Goal: Task Accomplishment & Management: Manage account settings

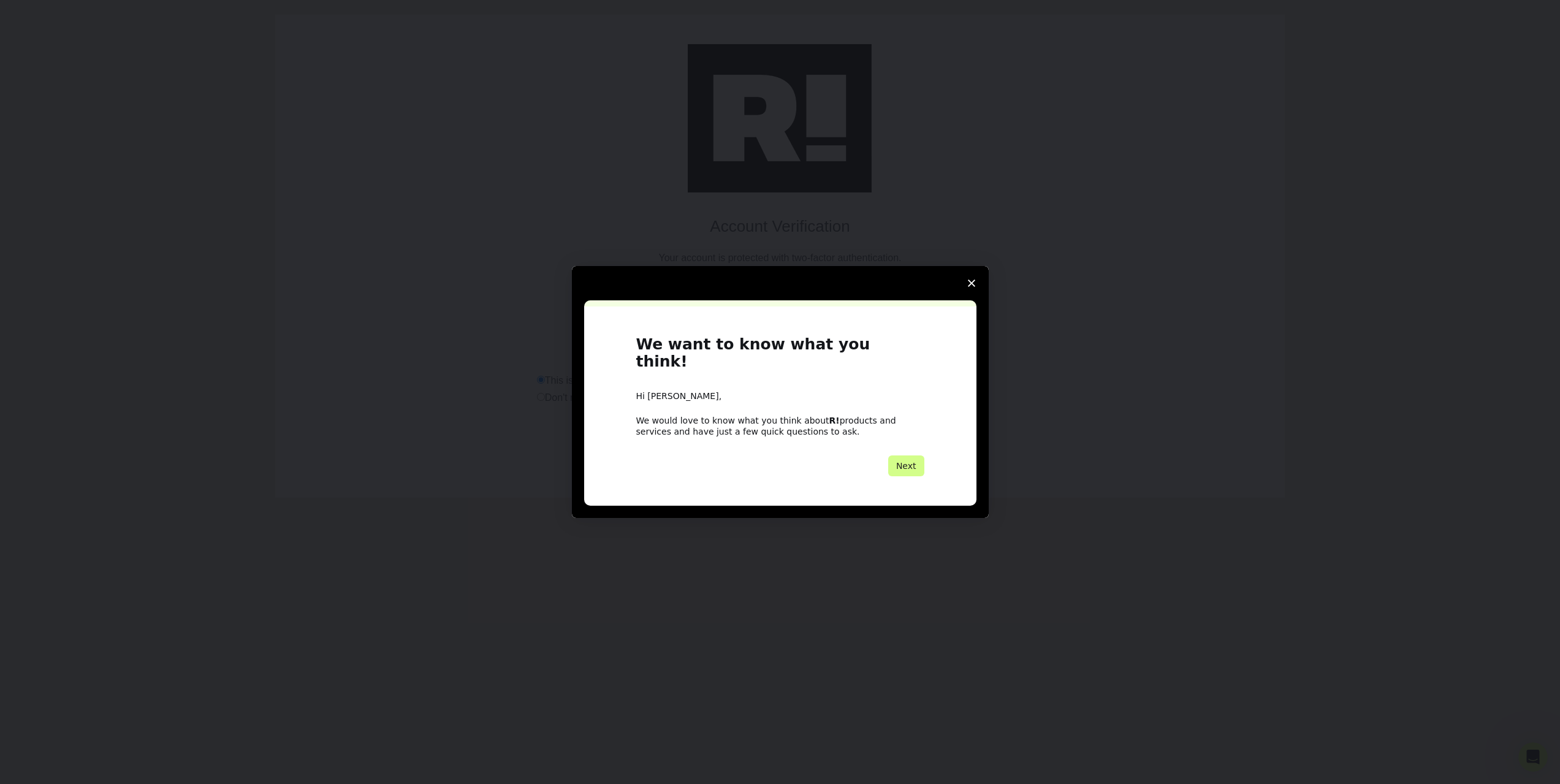
click at [969, 287] on polygon "Close survey" at bounding box center [971, 283] width 7 height 7
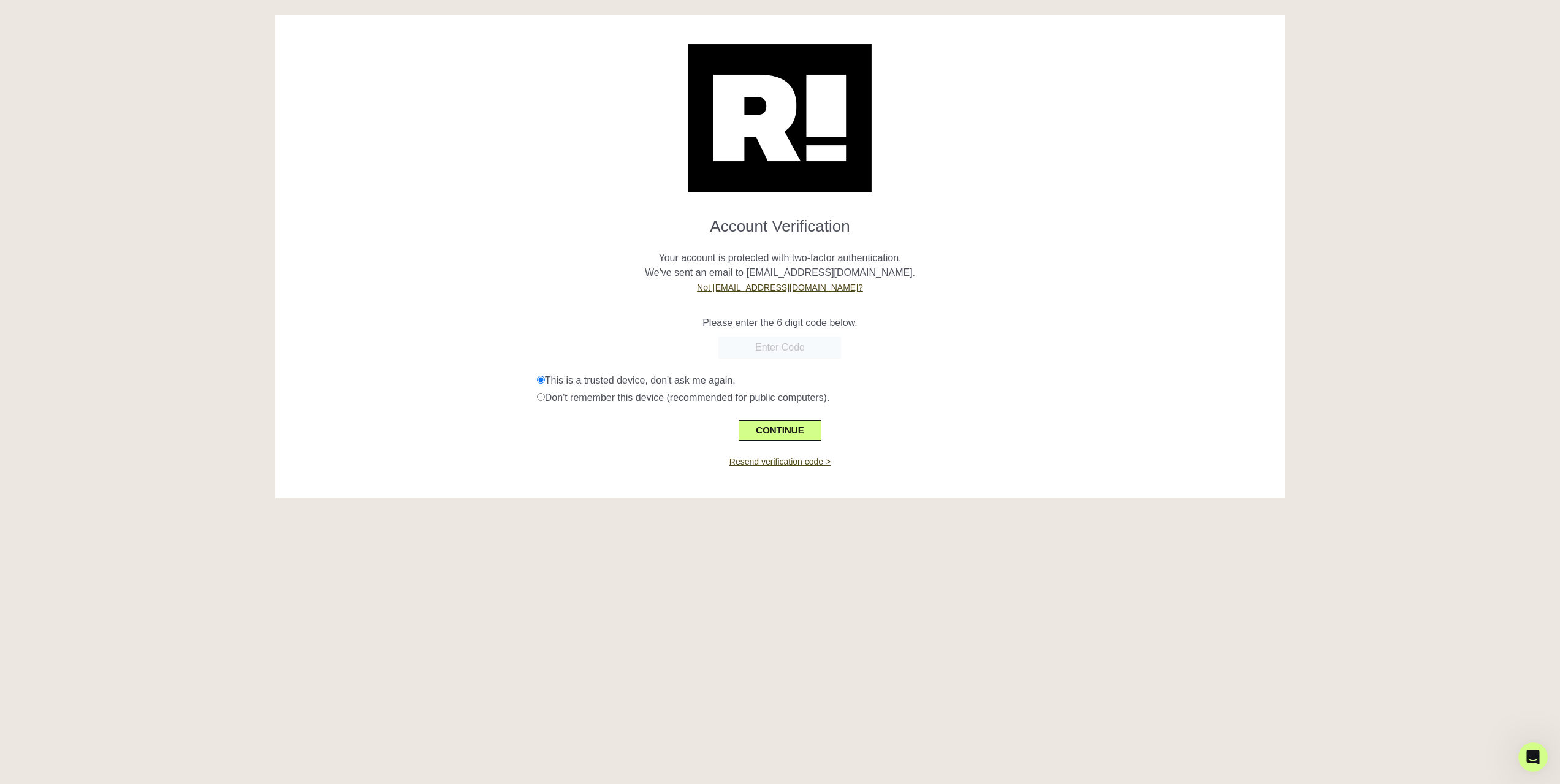
click at [798, 358] on input "text" at bounding box center [780, 348] width 123 height 22
paste input "293393"
type input "293393"
click at [782, 426] on button "CONTINUE" at bounding box center [780, 430] width 82 height 21
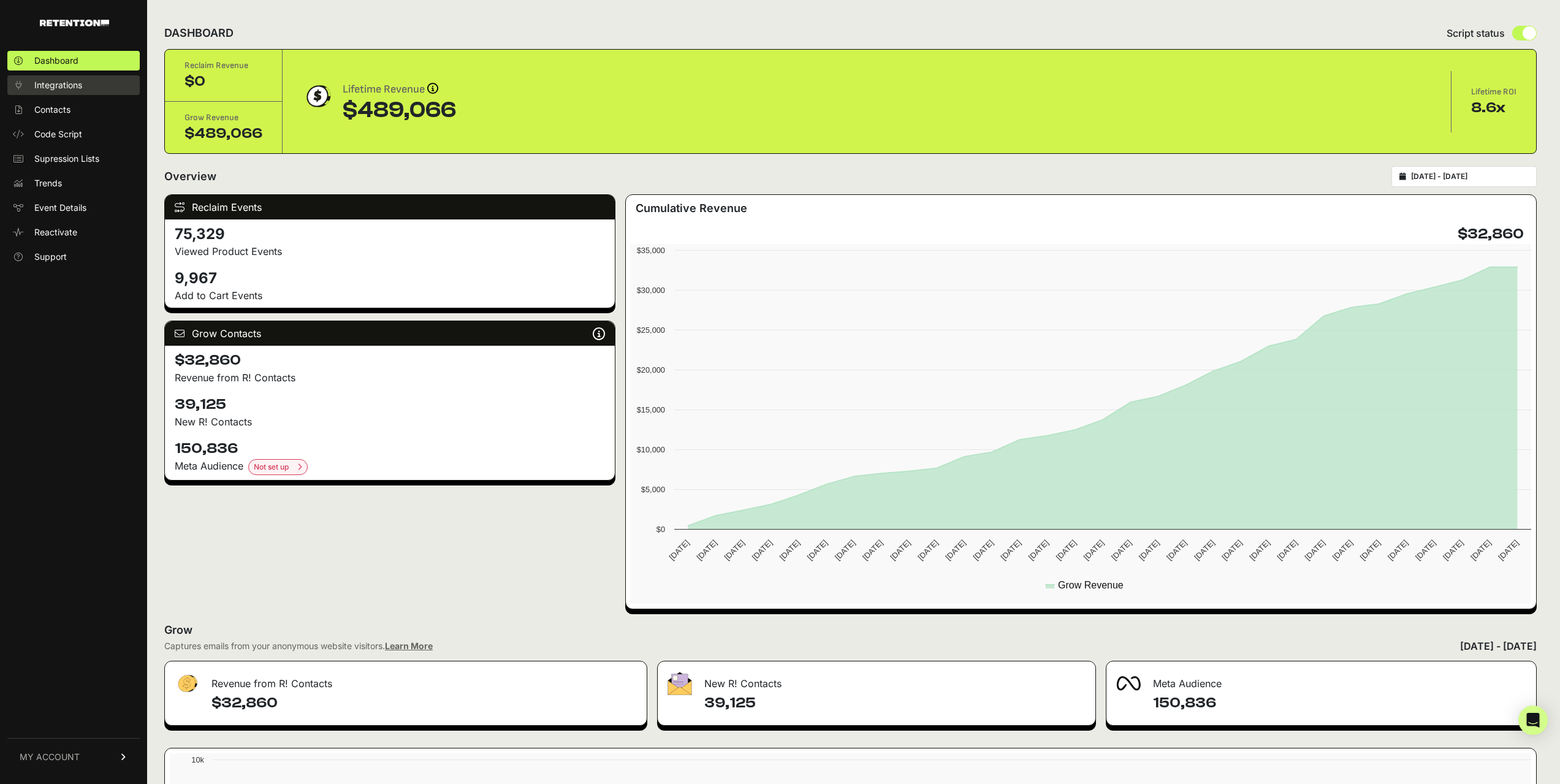
click at [62, 80] on span "Integrations" at bounding box center [58, 85] width 48 height 12
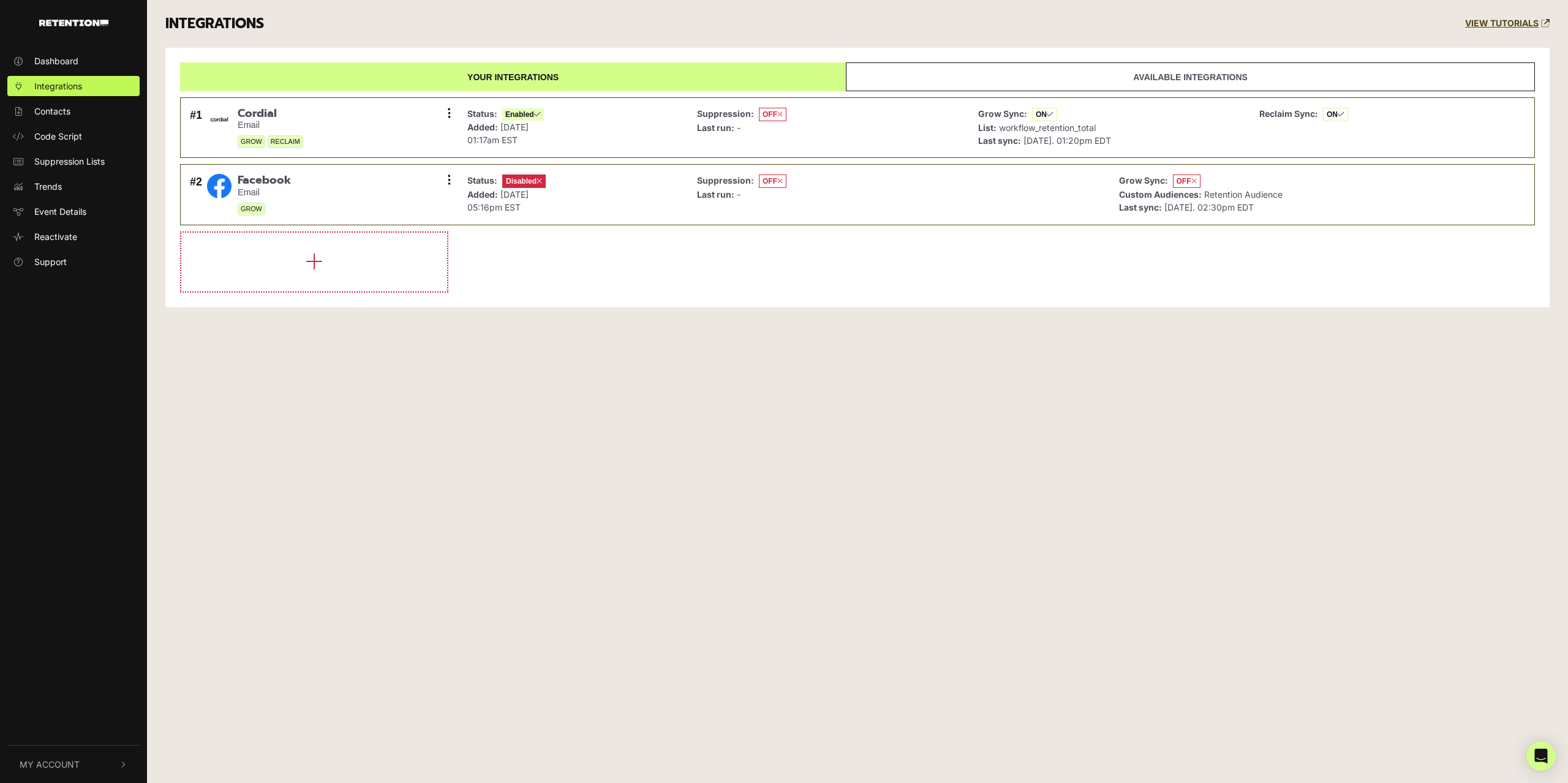
click at [72, 758] on span "My Account" at bounding box center [50, 764] width 60 height 13
click at [72, 758] on link "Sign Out" at bounding box center [73, 763] width 132 height 20
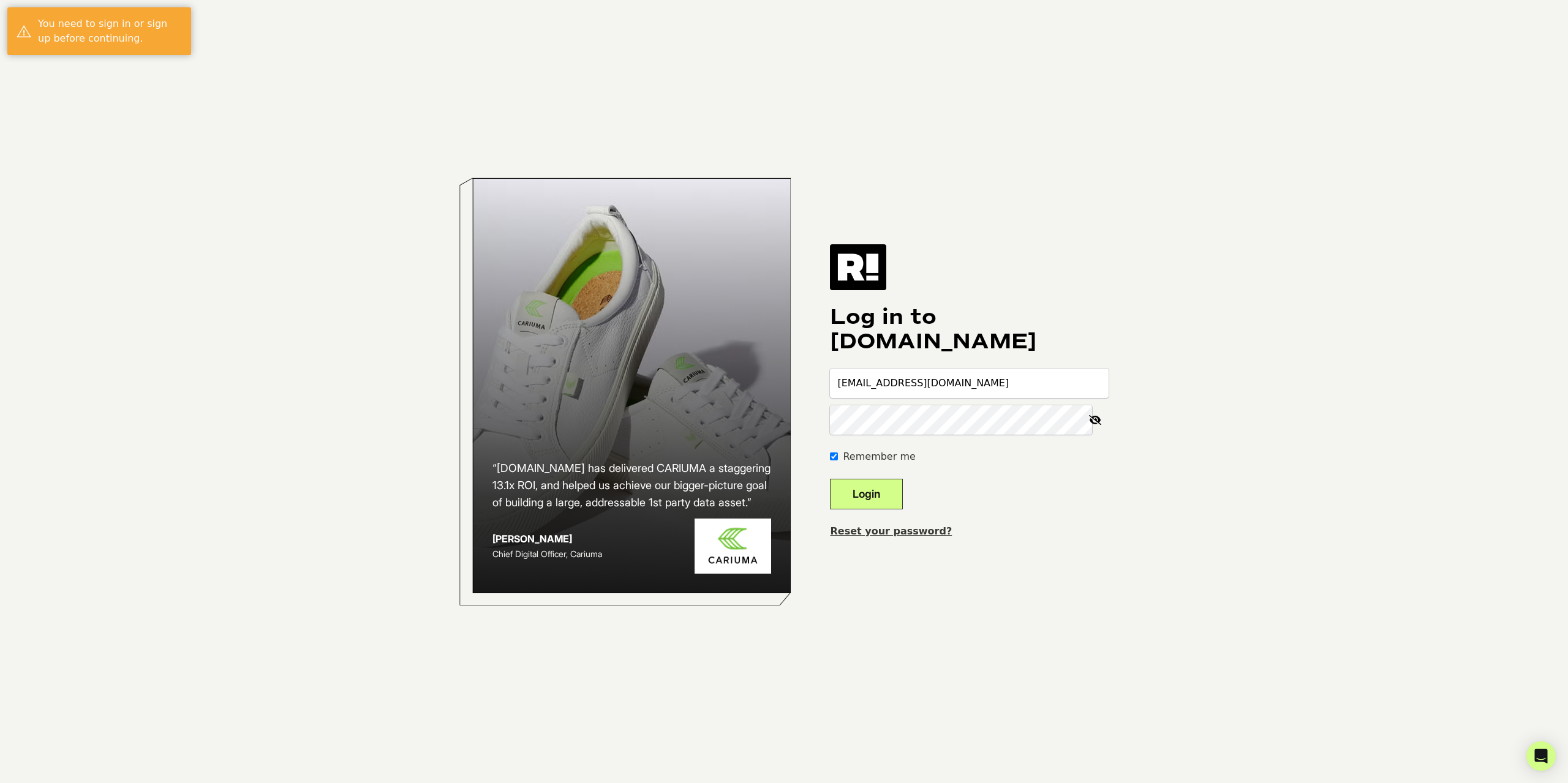
click at [941, 391] on input "dlaforge+countryoutfitter@bootbarn.com" at bounding box center [969, 384] width 279 height 29
type input "dlaforge@bootbarn.com"
click at [903, 495] on button "Login" at bounding box center [866, 494] width 73 height 31
